Goal: Task Accomplishment & Management: Complete application form

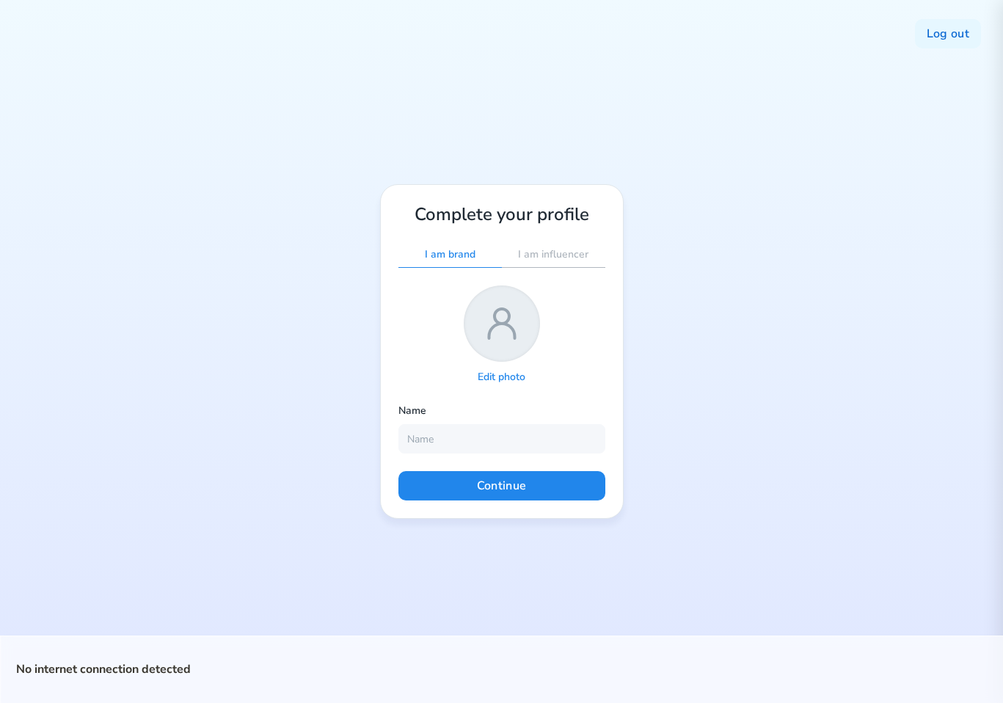
click at [688, 133] on div "Log out Complete your profile I am brand I am influencer Edit photo Name Contin…" at bounding box center [501, 351] width 1003 height 703
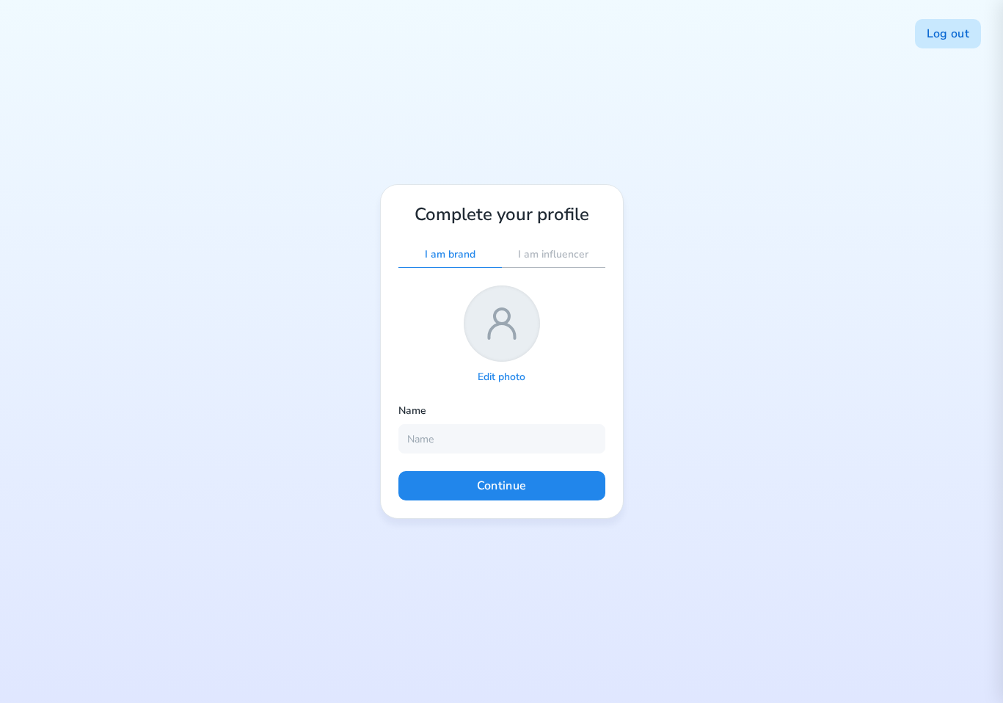
click at [942, 38] on button "Log out" at bounding box center [948, 33] width 66 height 29
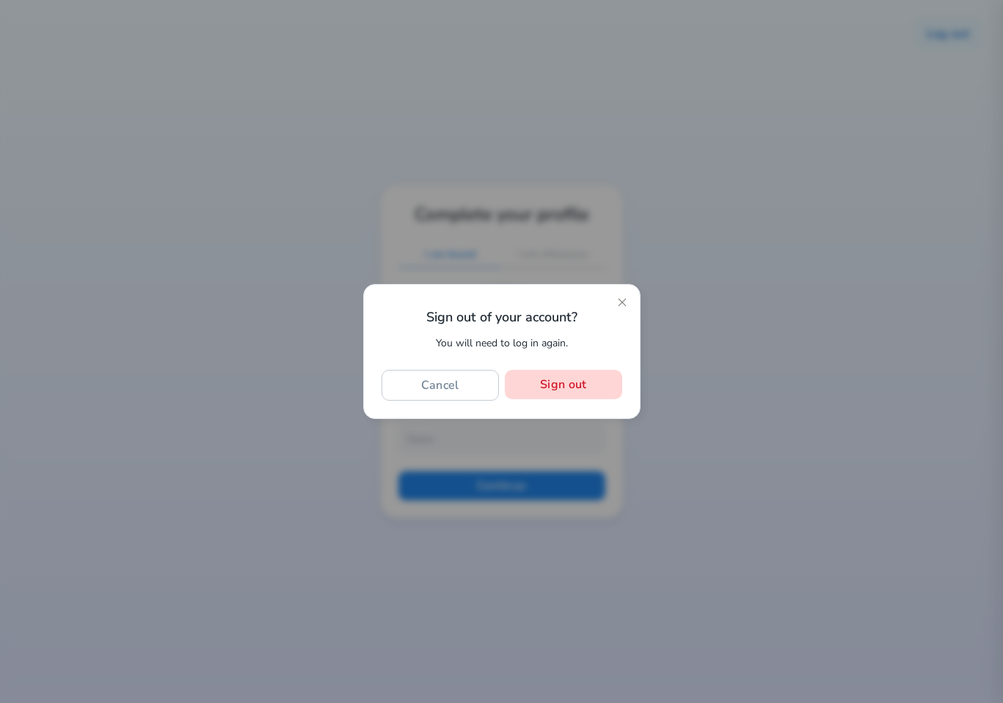
click at [572, 384] on button "Sign out" at bounding box center [563, 384] width 117 height 29
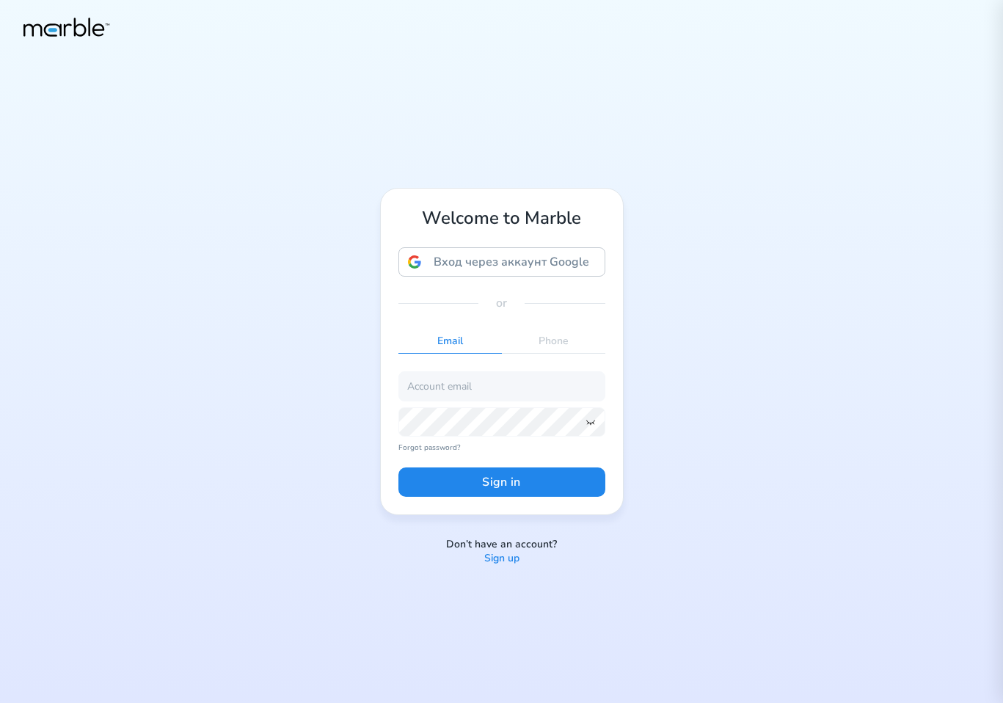
click at [506, 558] on p "Sign up" at bounding box center [501, 559] width 35 height 14
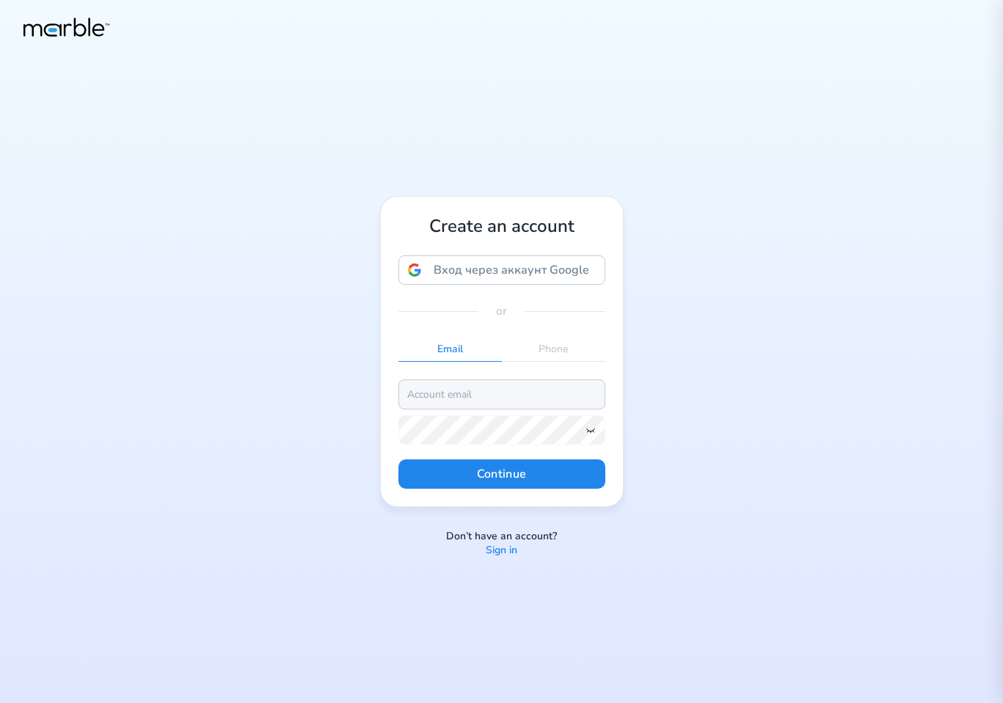
click at [509, 398] on input "email" at bounding box center [501, 393] width 207 height 29
click at [462, 393] on input "markouski.u@gmail.com" at bounding box center [501, 393] width 207 height 29
type input "markouski.u+7854387984738@gmail.com"
click at [591, 433] on icon at bounding box center [591, 430] width 12 height 12
click at [534, 473] on button "Continue" at bounding box center [501, 473] width 207 height 29
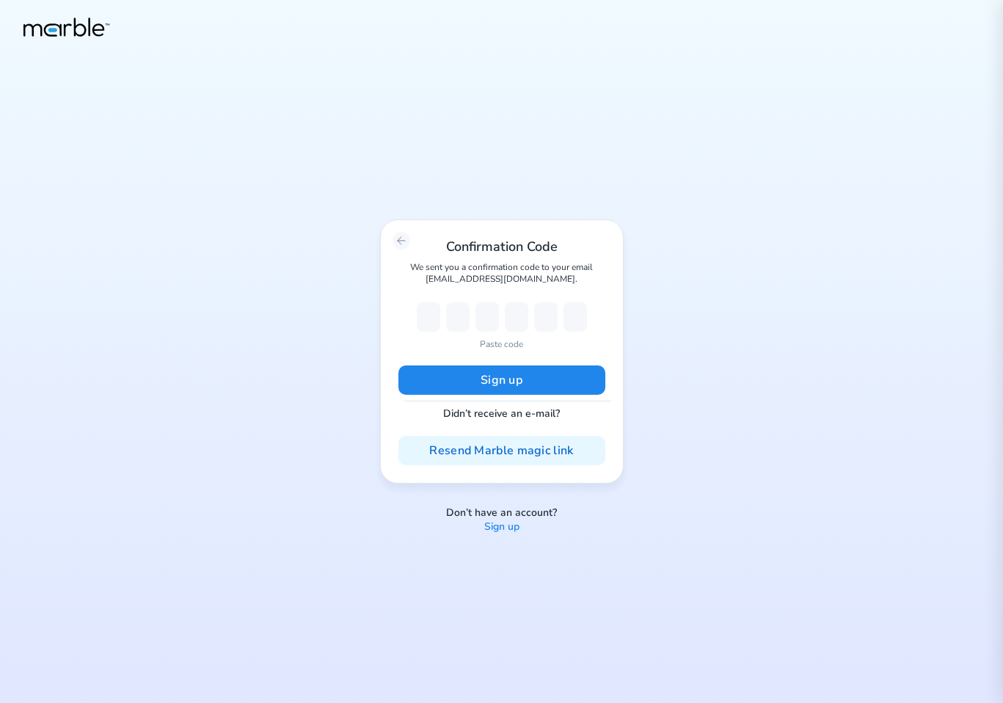
click at [506, 342] on p "Paste code" at bounding box center [501, 344] width 43 height 13
type input "2"
type input "3"
type input "8"
type input "5"
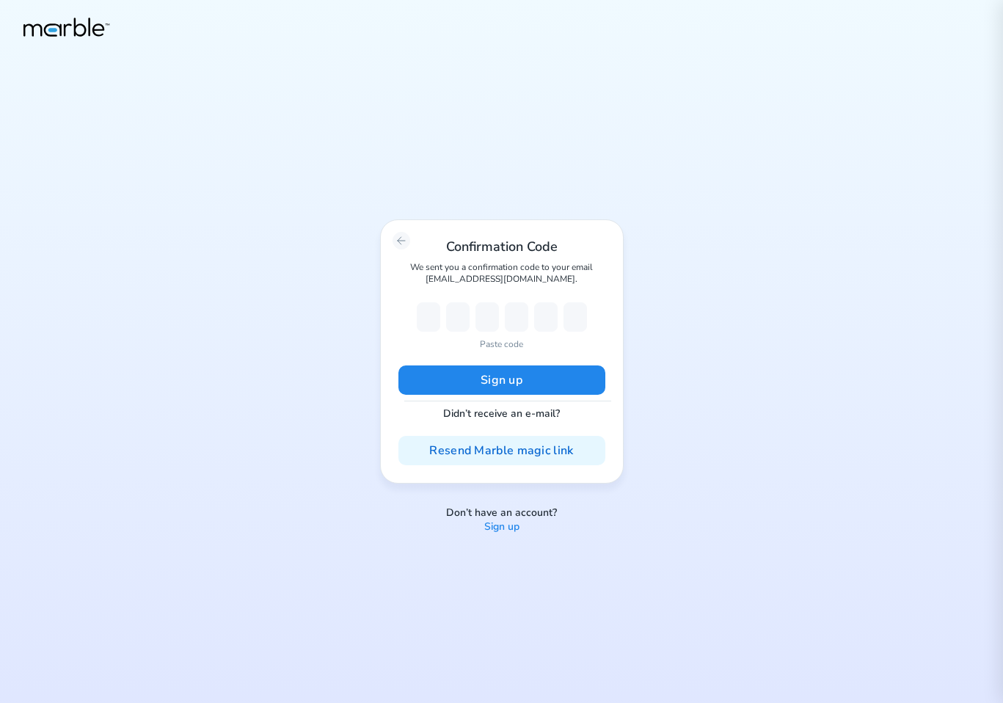
type input "1"
type input "5"
click at [504, 370] on button "Sign up" at bounding box center [501, 379] width 207 height 29
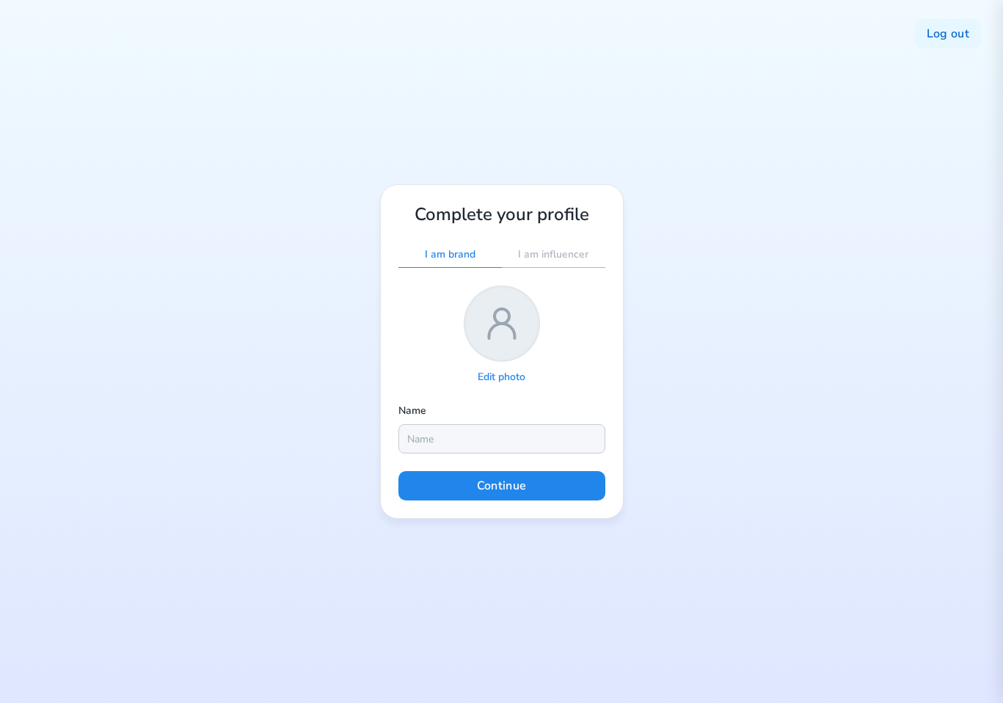
click at [490, 441] on input "text" at bounding box center [501, 438] width 207 height 29
type input "Yury"
click at [503, 484] on button "Continue" at bounding box center [501, 485] width 207 height 29
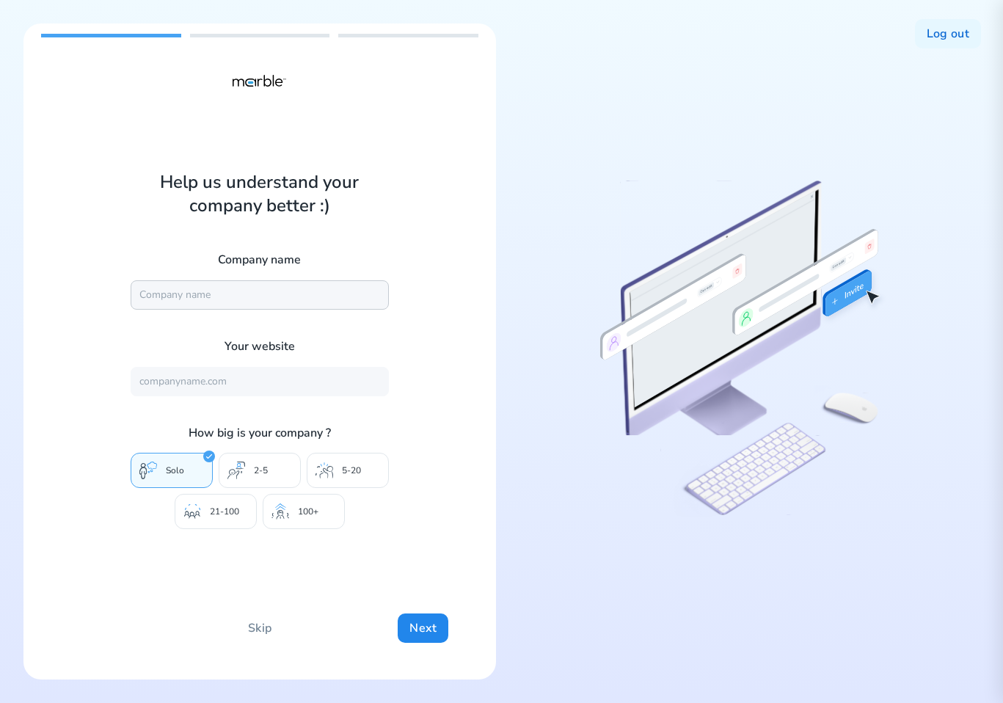
click at [229, 305] on input "text" at bounding box center [260, 294] width 258 height 29
type input "Marble"
click at [238, 389] on input "text" at bounding box center [260, 381] width 258 height 29
type input "https://mrbl.bio/"
click at [307, 505] on div "100+" at bounding box center [304, 511] width 82 height 35
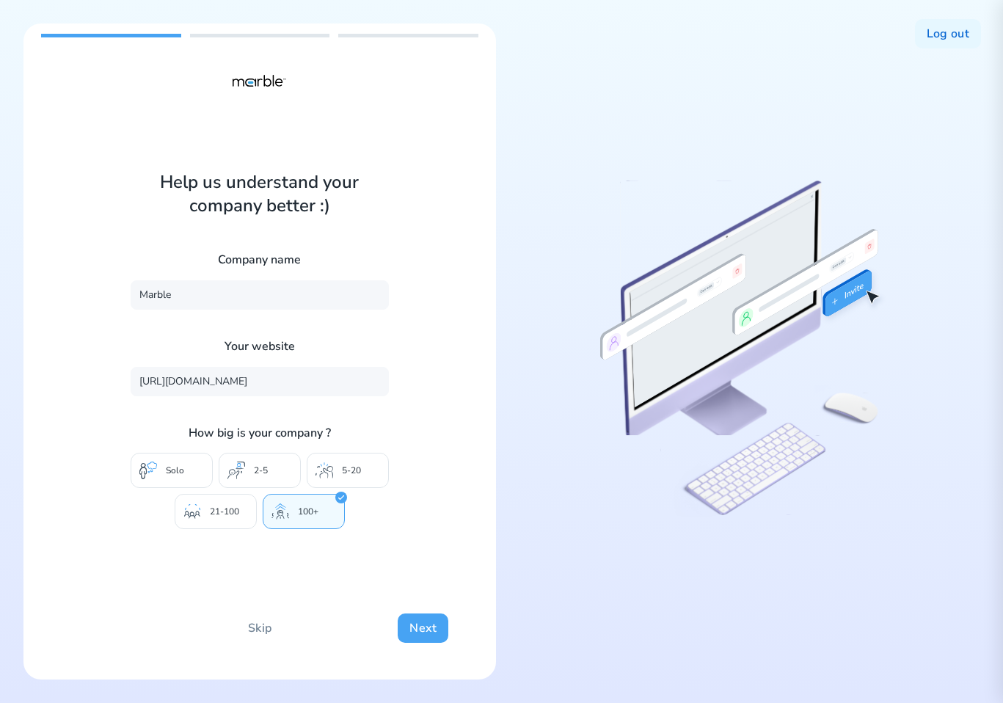
click at [435, 619] on button "Next" at bounding box center [423, 627] width 51 height 29
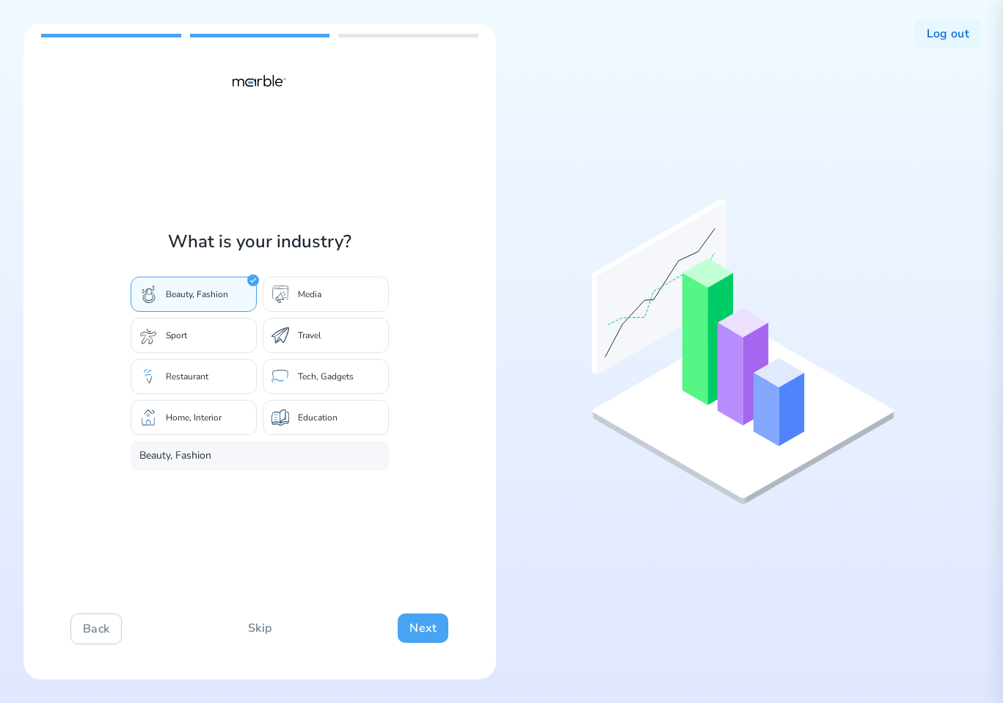
click at [416, 629] on button "Next" at bounding box center [423, 627] width 51 height 29
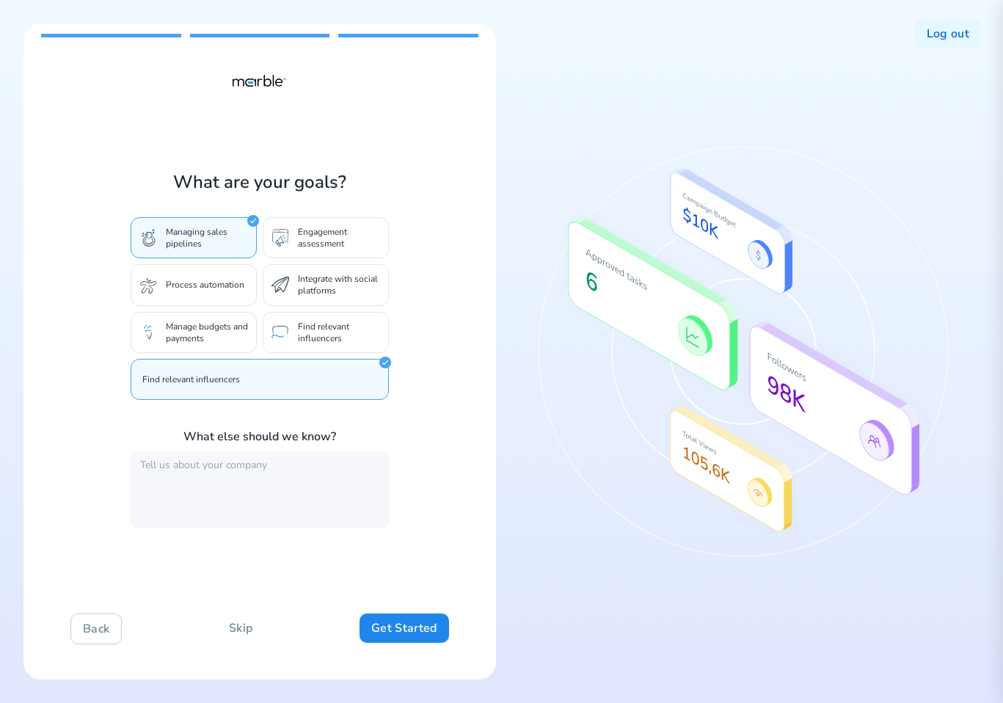
click at [313, 245] on p "Engagement assessment" at bounding box center [339, 237] width 82 height 23
click at [302, 286] on p "Integrate with social platforms" at bounding box center [339, 284] width 82 height 23
click at [95, 634] on button "Back" at bounding box center [95, 628] width 51 height 31
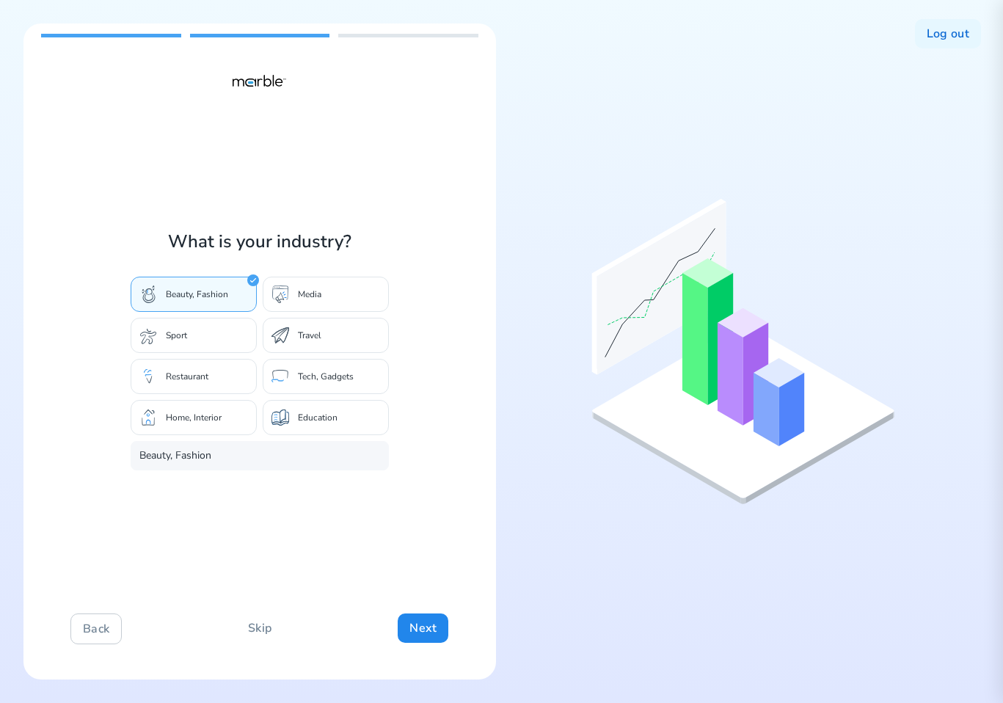
click at [316, 340] on p "Travel" at bounding box center [309, 335] width 23 height 12
type input "Travel"
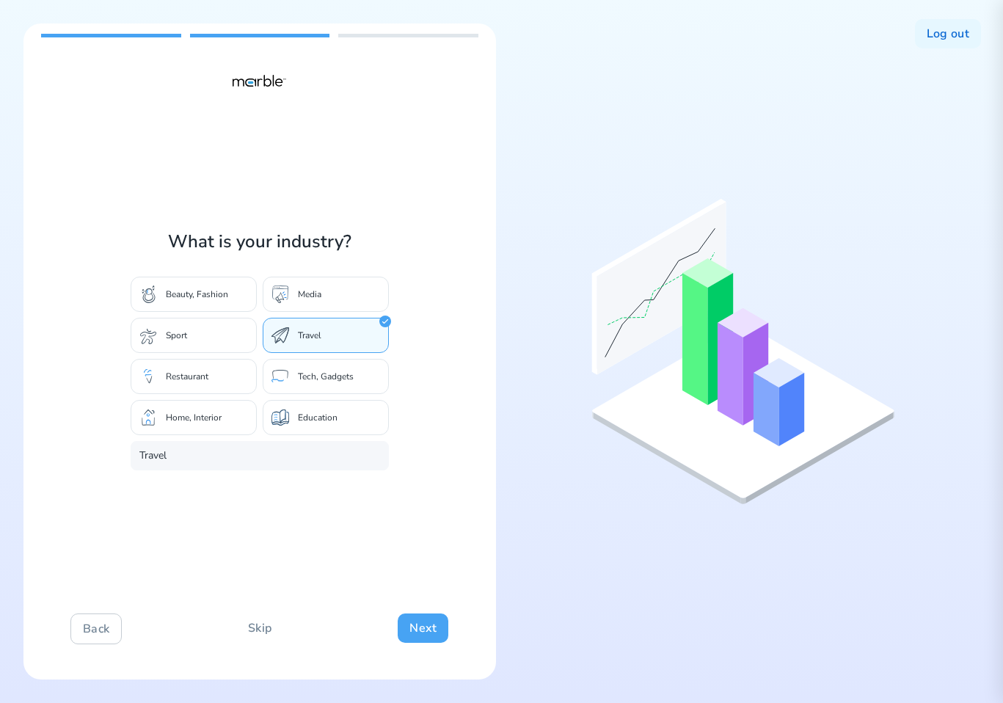
click at [415, 622] on button "Next" at bounding box center [423, 627] width 51 height 29
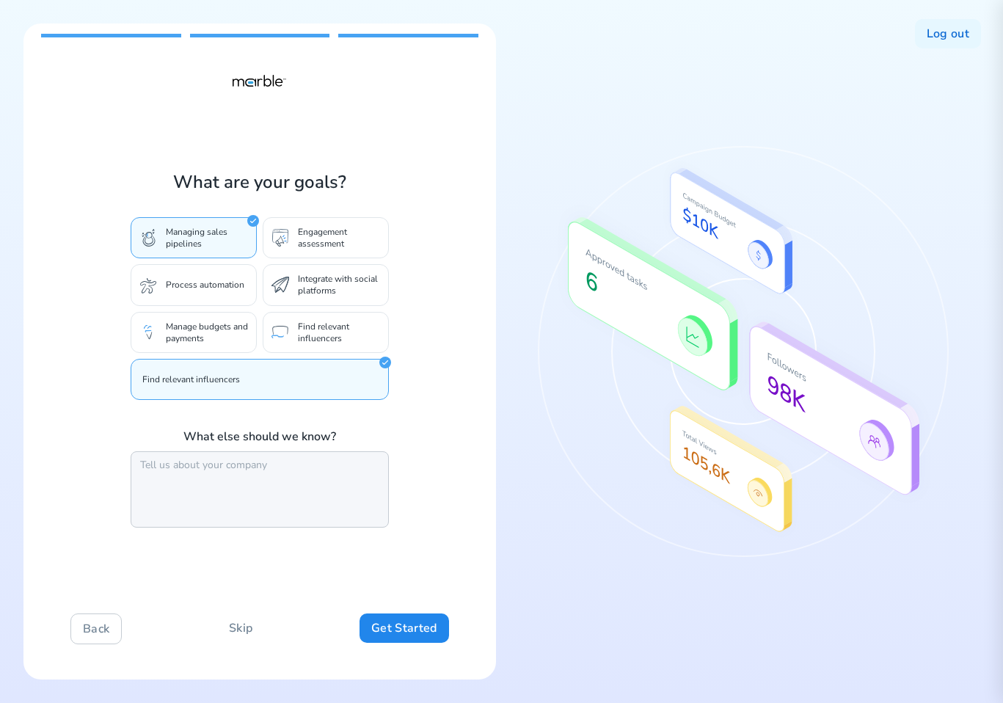
click at [247, 472] on textarea at bounding box center [260, 489] width 258 height 76
type textarea "dffdf"
click at [389, 625] on button "Get Started" at bounding box center [404, 627] width 89 height 29
click at [935, 34] on button "Log out" at bounding box center [948, 33] width 66 height 29
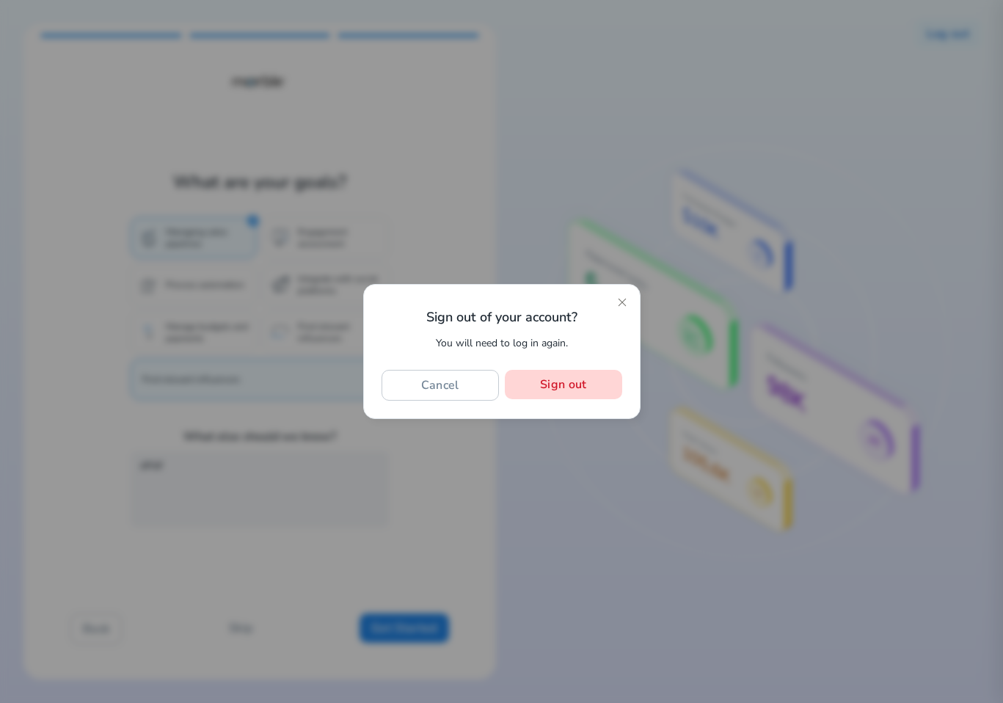
click at [556, 395] on button "Sign out" at bounding box center [563, 384] width 117 height 29
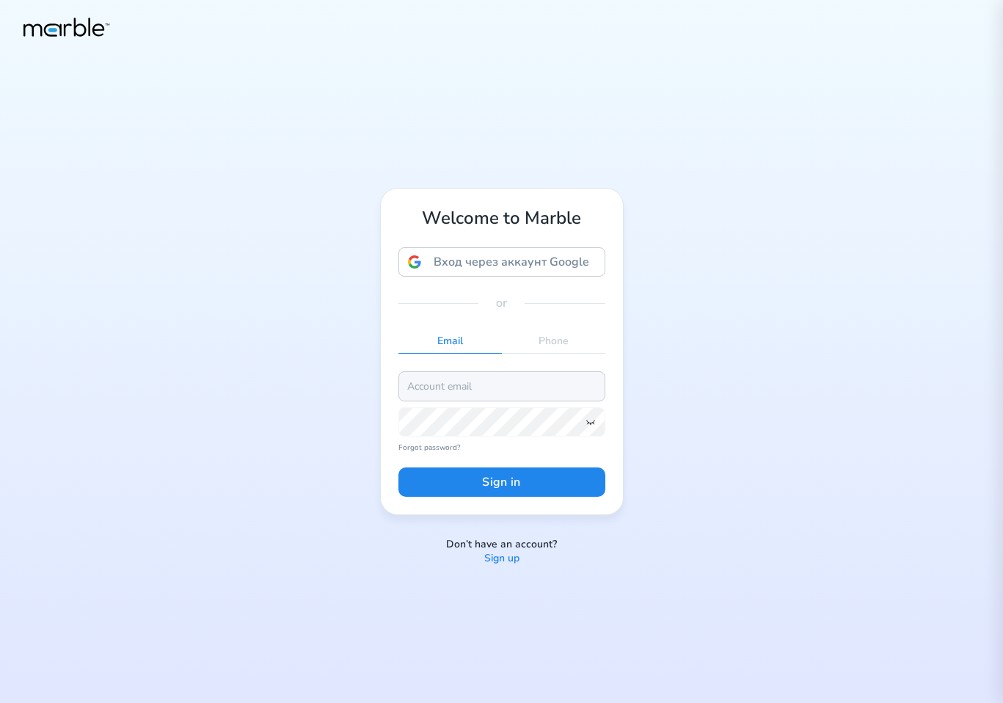
click at [497, 393] on input "email" at bounding box center [501, 385] width 207 height 29
click at [571, 393] on input "email" at bounding box center [501, 385] width 207 height 29
click at [463, 385] on input "markouski.u@gmail.com" at bounding box center [501, 385] width 207 height 29
type input "markouski.u+4387652783746@gmail.com"
click at [588, 426] on icon at bounding box center [591, 422] width 12 height 12
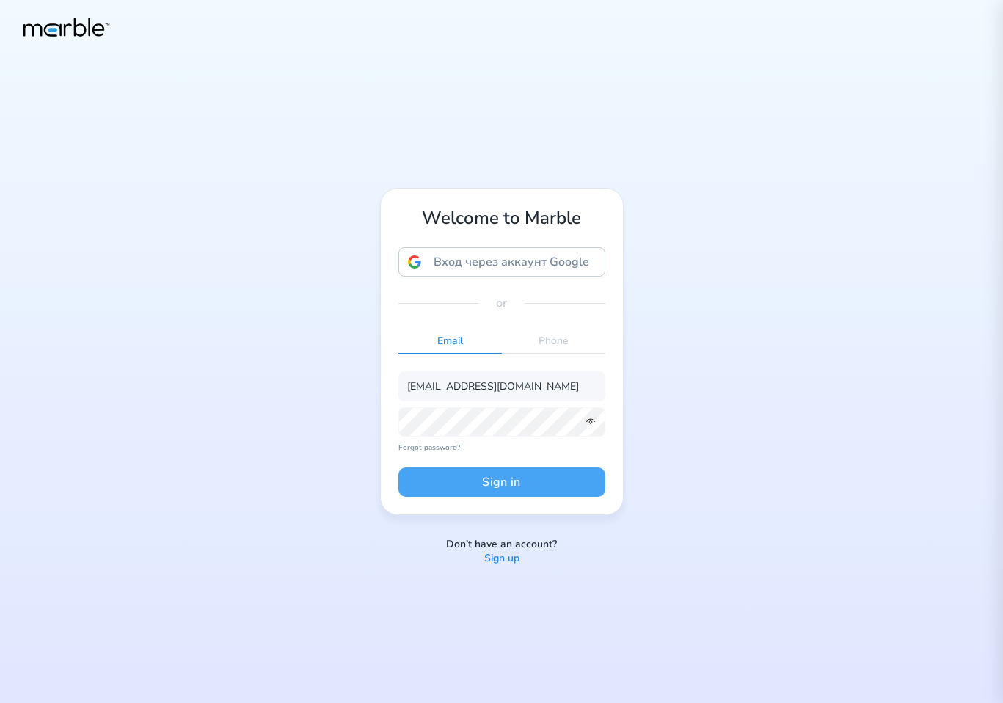
click at [525, 476] on button "Sign in" at bounding box center [501, 481] width 207 height 29
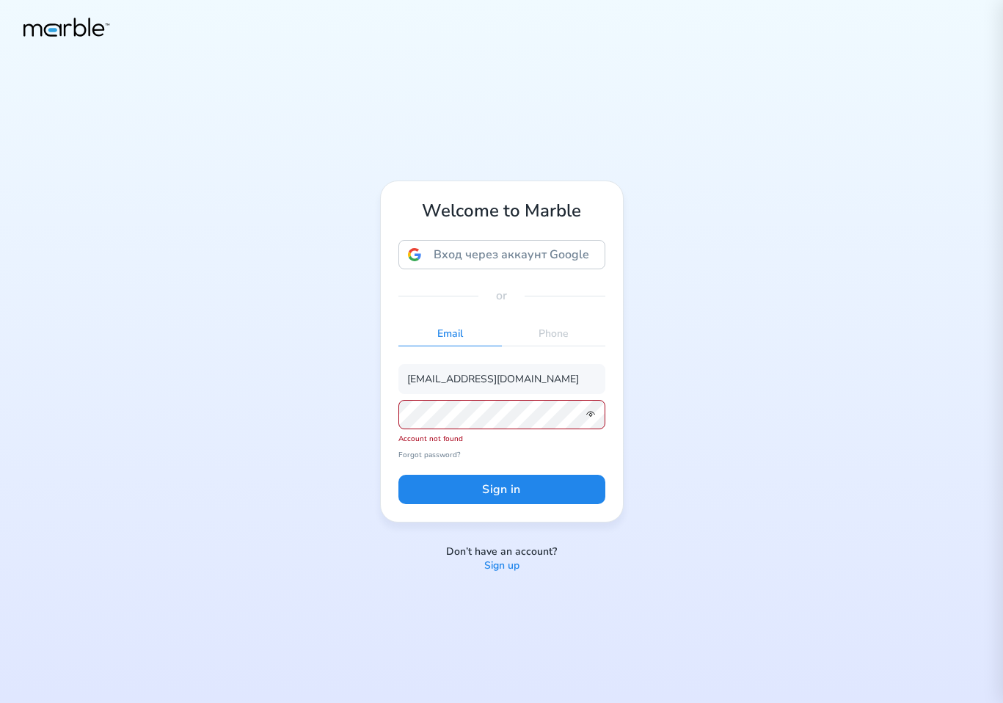
click at [493, 561] on p "Sign up" at bounding box center [501, 566] width 35 height 14
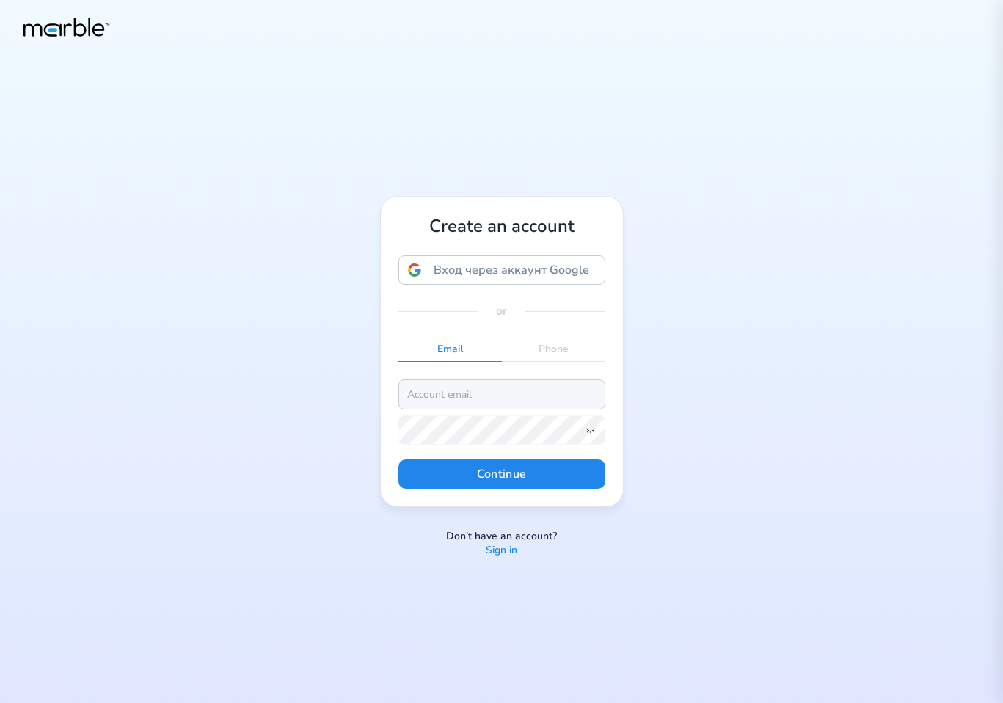
click at [487, 387] on input "email" at bounding box center [501, 393] width 207 height 29
click at [462, 395] on input "markouski.u@gmail.com" at bounding box center [501, 393] width 207 height 29
type input "markouski.u+8437828589@gmail.com"
click at [590, 431] on icon at bounding box center [591, 430] width 12 height 12
click at [575, 475] on button "Continue" at bounding box center [501, 473] width 207 height 29
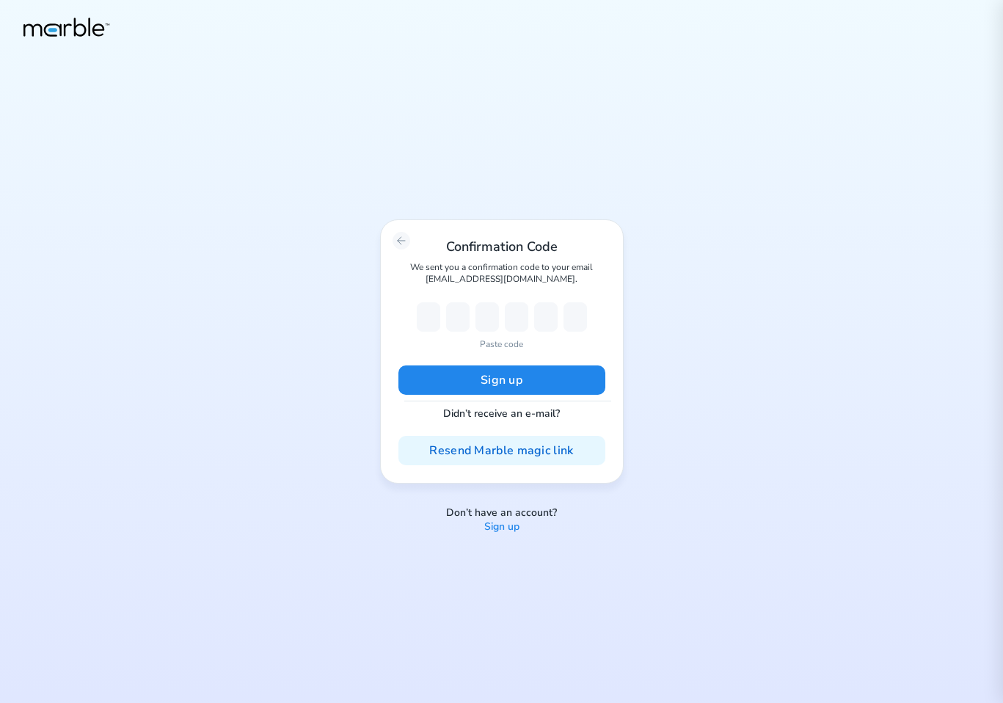
click at [506, 346] on p "Paste code" at bounding box center [501, 344] width 43 height 13
type input "2"
type input "8"
type input "7"
type input "2"
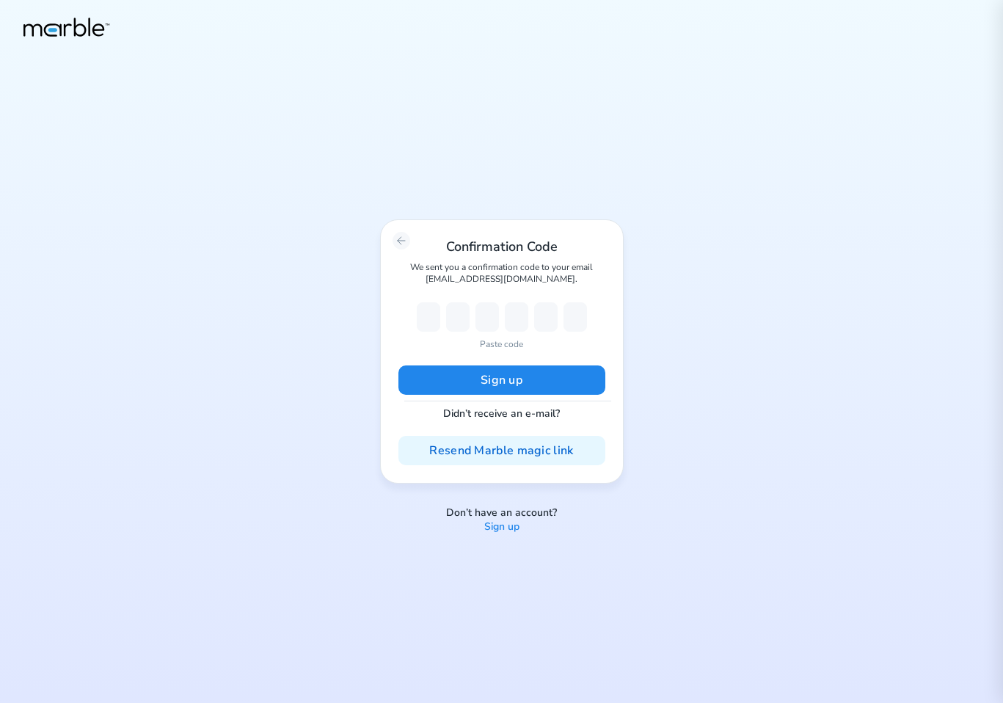
type input "3"
type input "4"
click at [501, 371] on button "Sign up" at bounding box center [501, 379] width 207 height 29
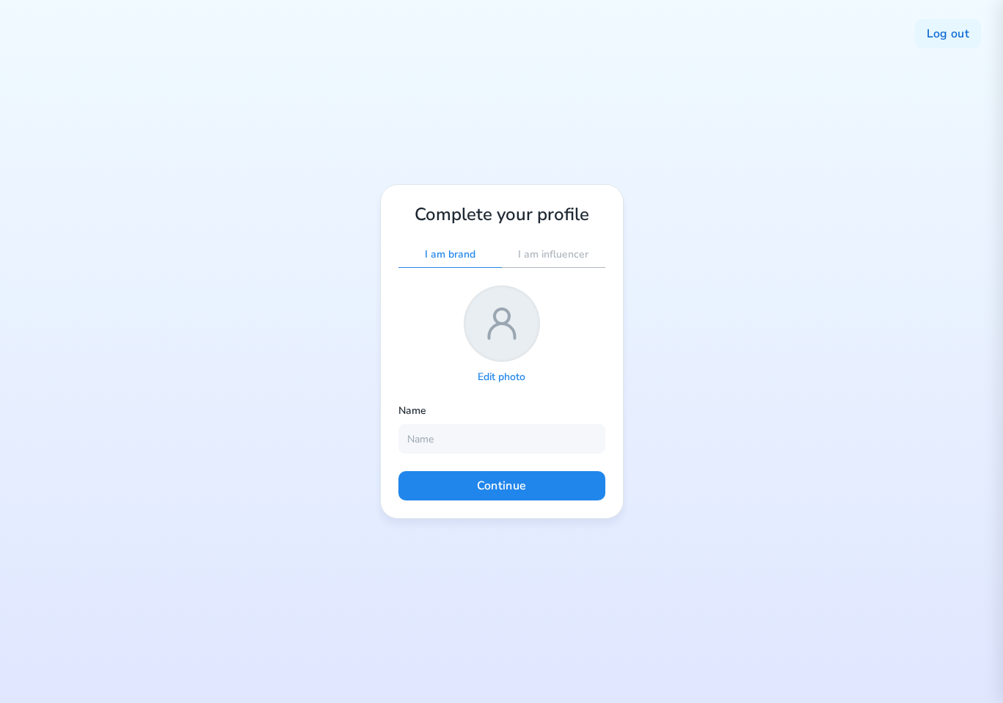
click at [570, 343] on div "Edit photo" at bounding box center [501, 336] width 207 height 102
